Goal: Check status

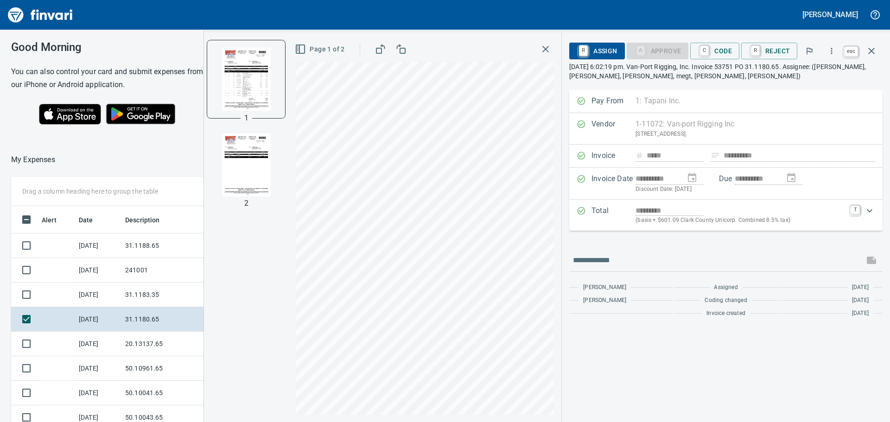
scroll to position [306, 615]
click at [877, 52] on button "button" at bounding box center [871, 51] width 22 height 22
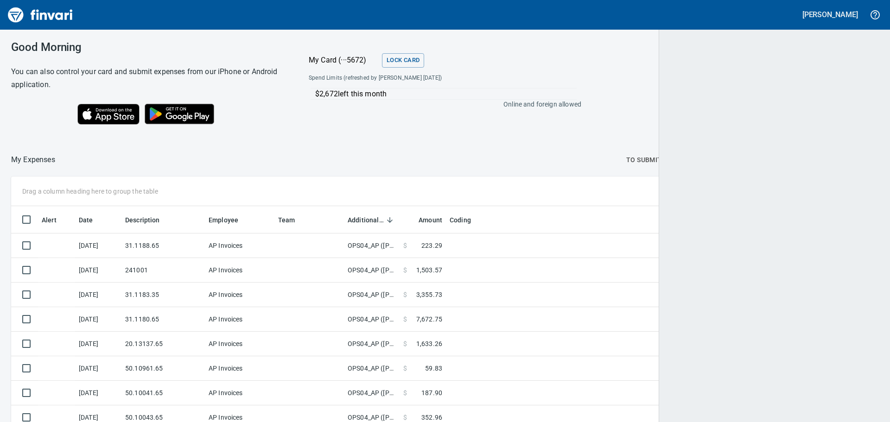
scroll to position [306, 845]
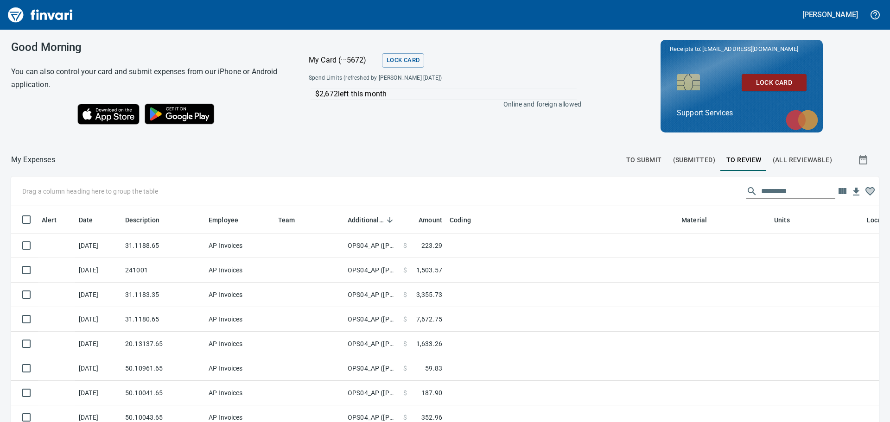
click at [628, 156] on span "To Submit" at bounding box center [644, 160] width 36 height 12
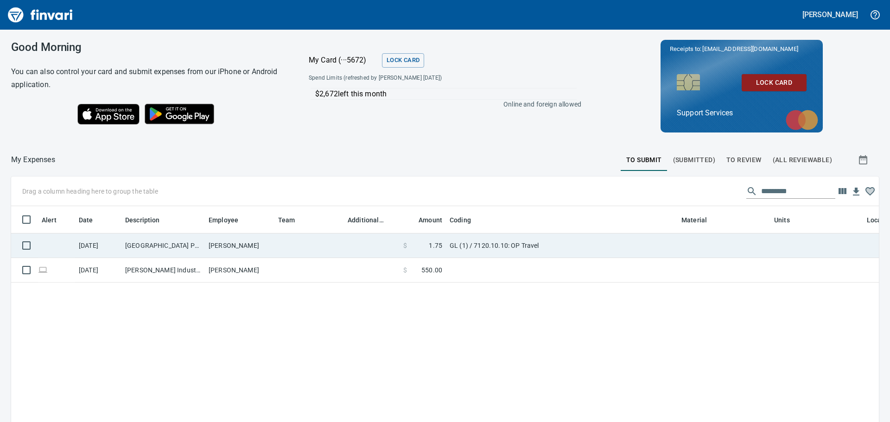
click at [554, 242] on td "GL (1) / 7120.10.10: OP Travel" at bounding box center [562, 246] width 232 height 25
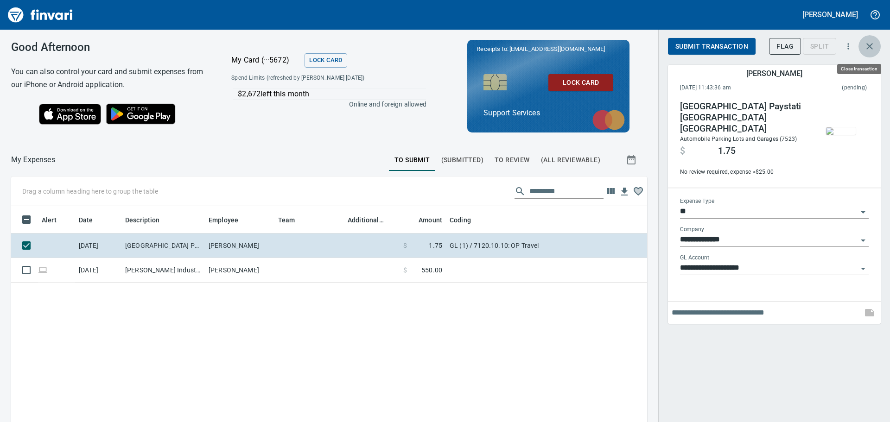
scroll to position [306, 622]
click at [867, 46] on icon "button" at bounding box center [869, 46] width 11 height 11
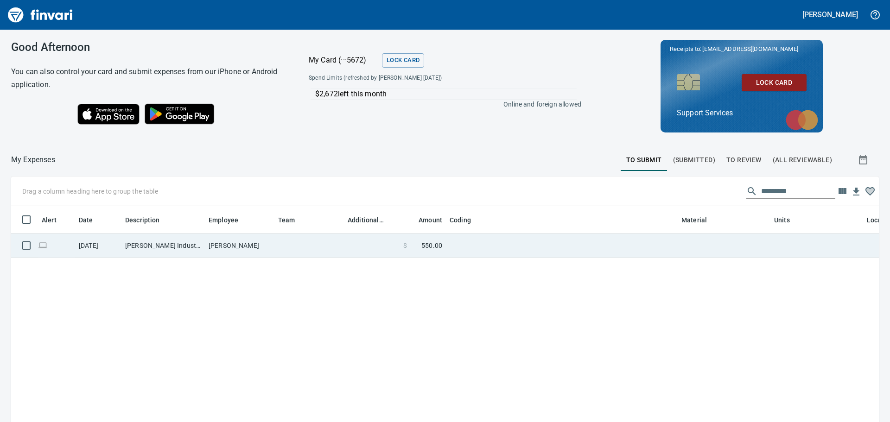
scroll to position [306, 854]
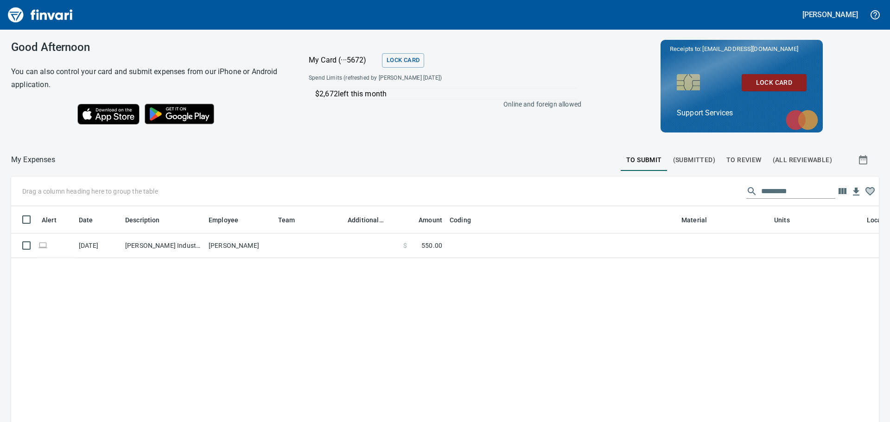
click at [673, 159] on span "(Submitted)" at bounding box center [694, 160] width 42 height 12
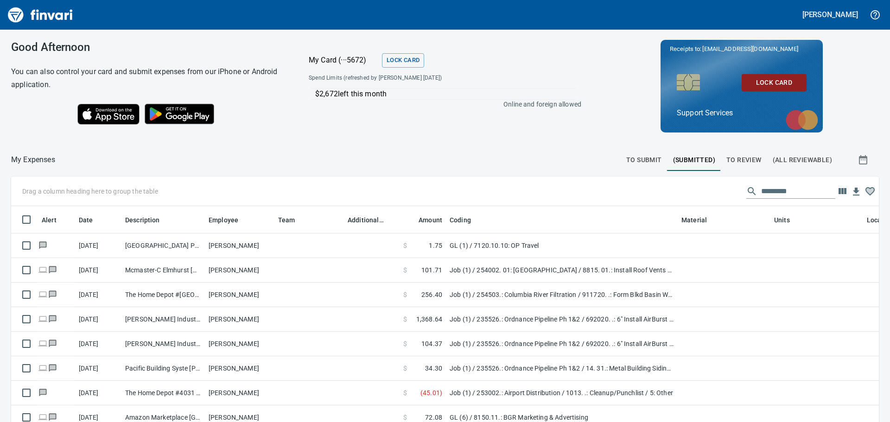
scroll to position [306, 847]
click at [744, 159] on span "To Review" at bounding box center [743, 160] width 35 height 12
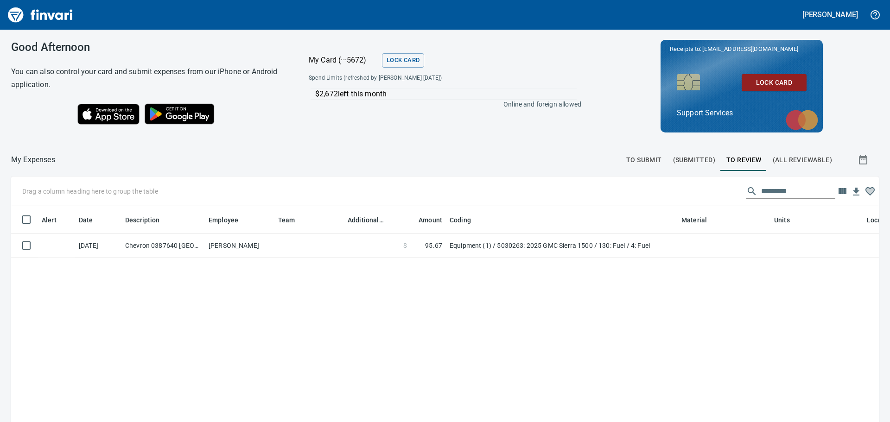
scroll to position [1, 1]
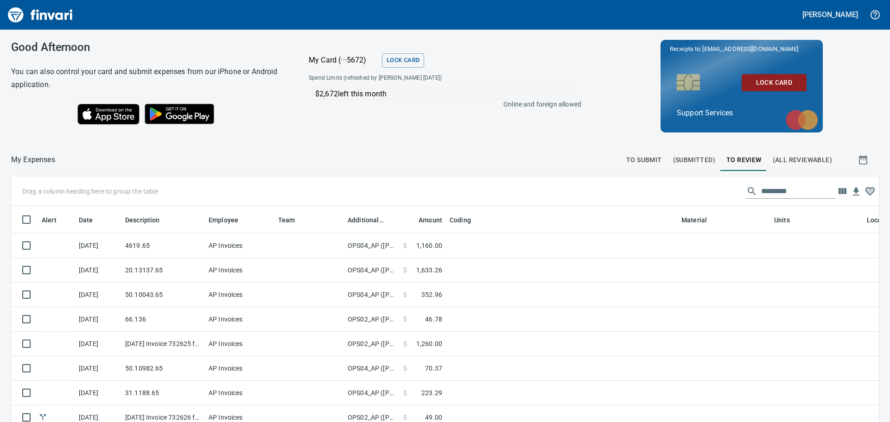
click at [626, 157] on span "To Submit" at bounding box center [644, 160] width 36 height 12
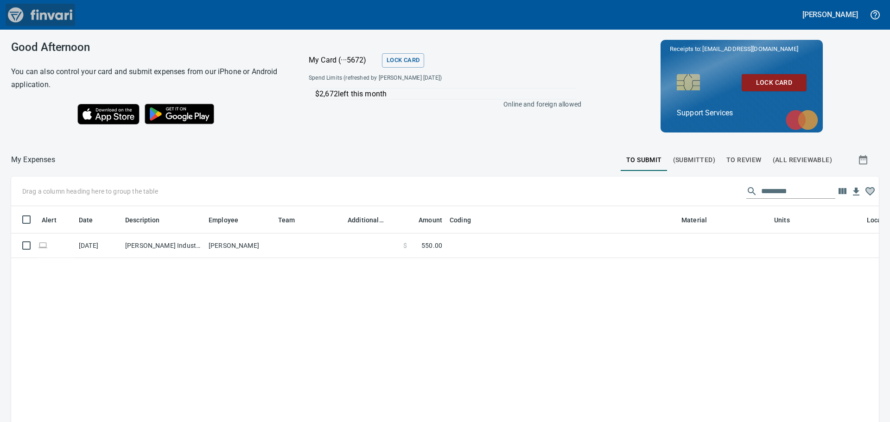
click at [22, 12] on img "Finvari" at bounding box center [41, 15] width 70 height 22
